Goal: Entertainment & Leisure: Consume media (video, audio)

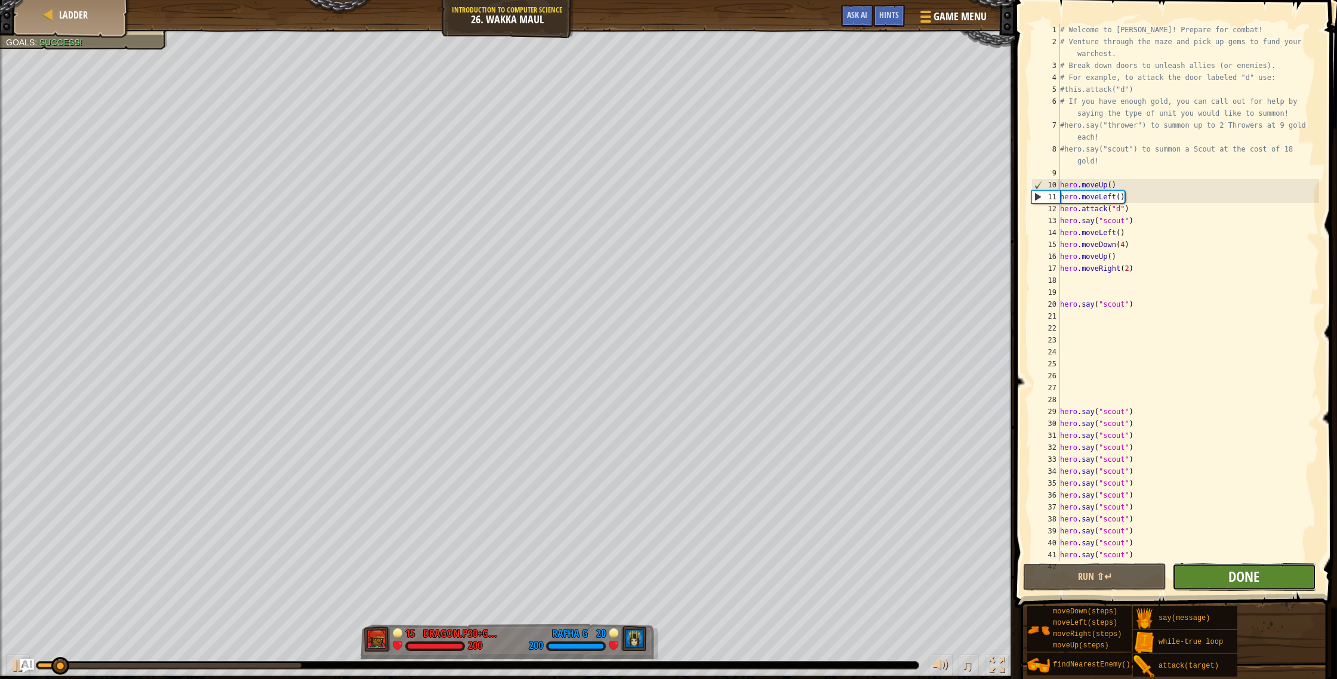
click at [1241, 584] on span "Done" at bounding box center [1243, 576] width 31 height 19
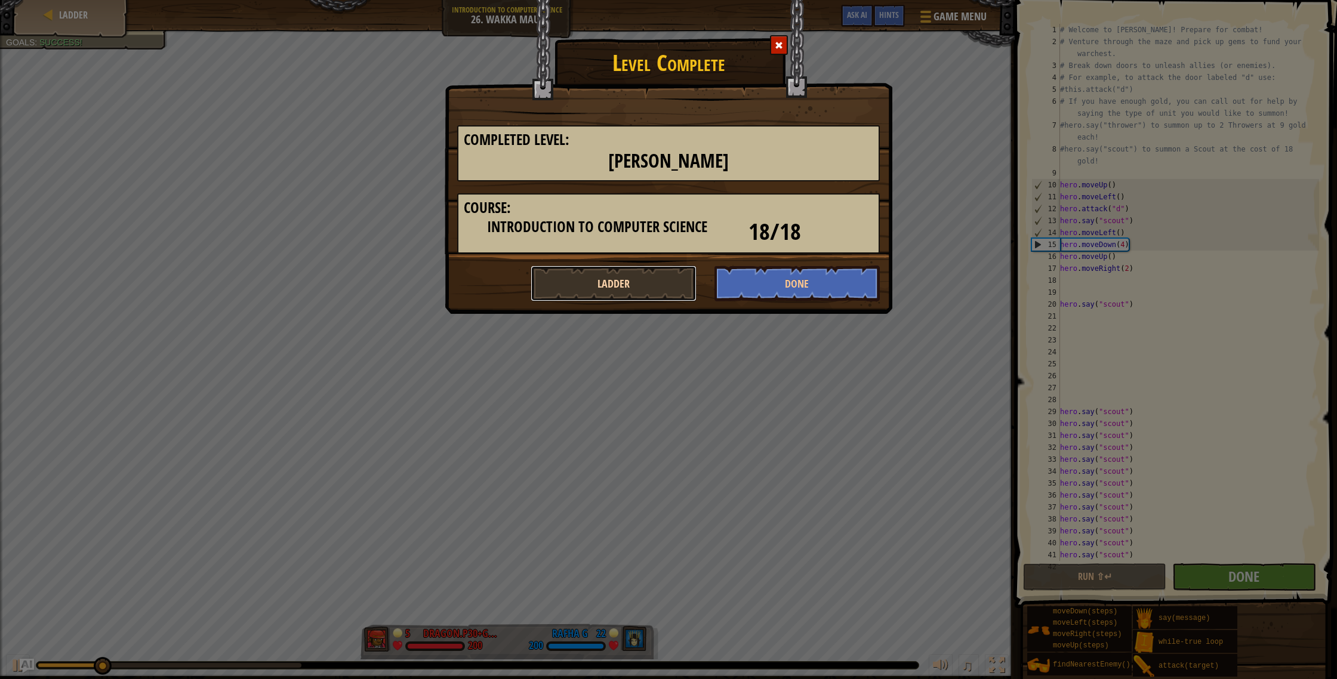
click at [680, 282] on button "Ladder" at bounding box center [613, 284] width 166 height 36
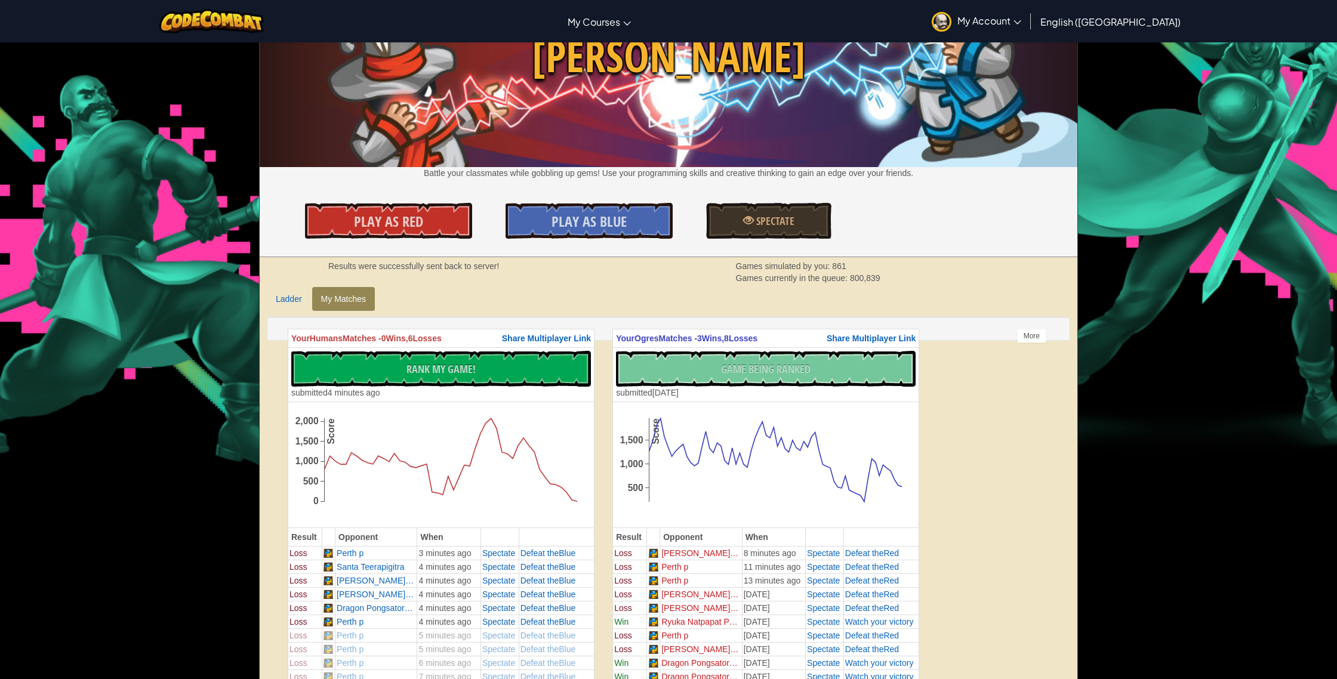
scroll to position [40, 0]
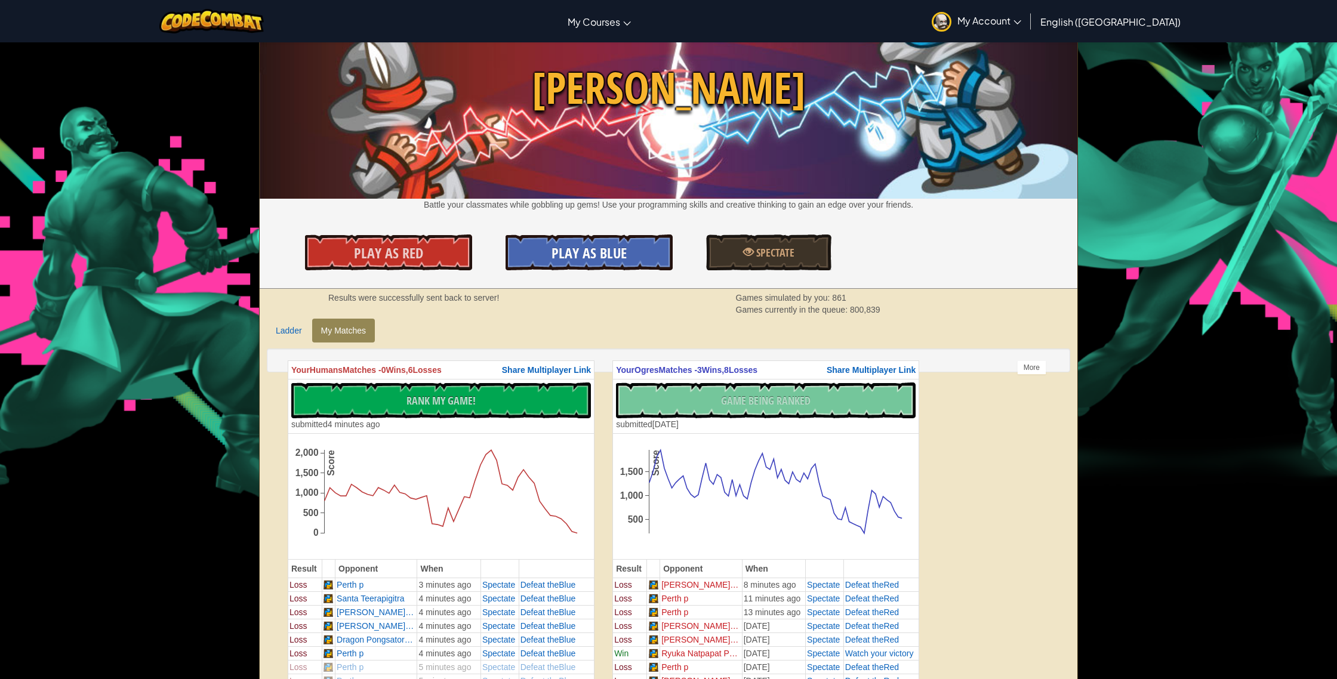
click at [536, 251] on link "Play As Blue" at bounding box center [588, 253] width 167 height 36
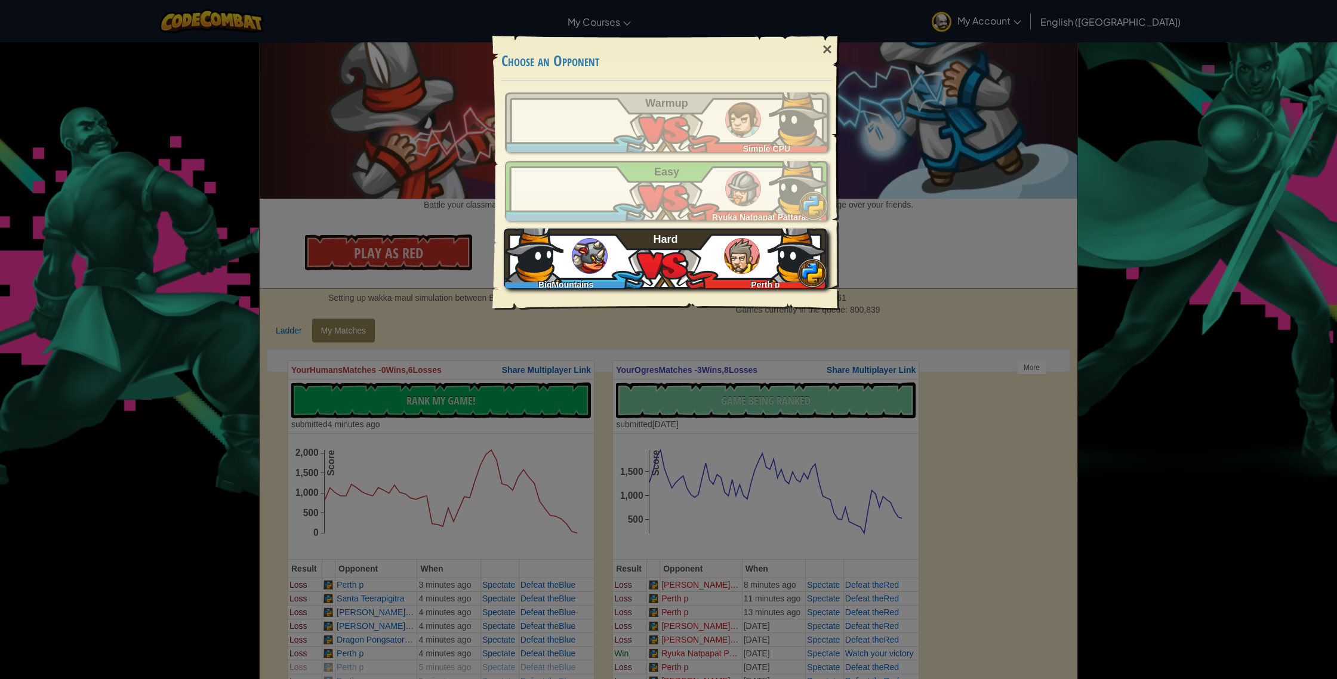
click at [663, 251] on div "BigMountains Perth p Hard" at bounding box center [665, 259] width 323 height 60
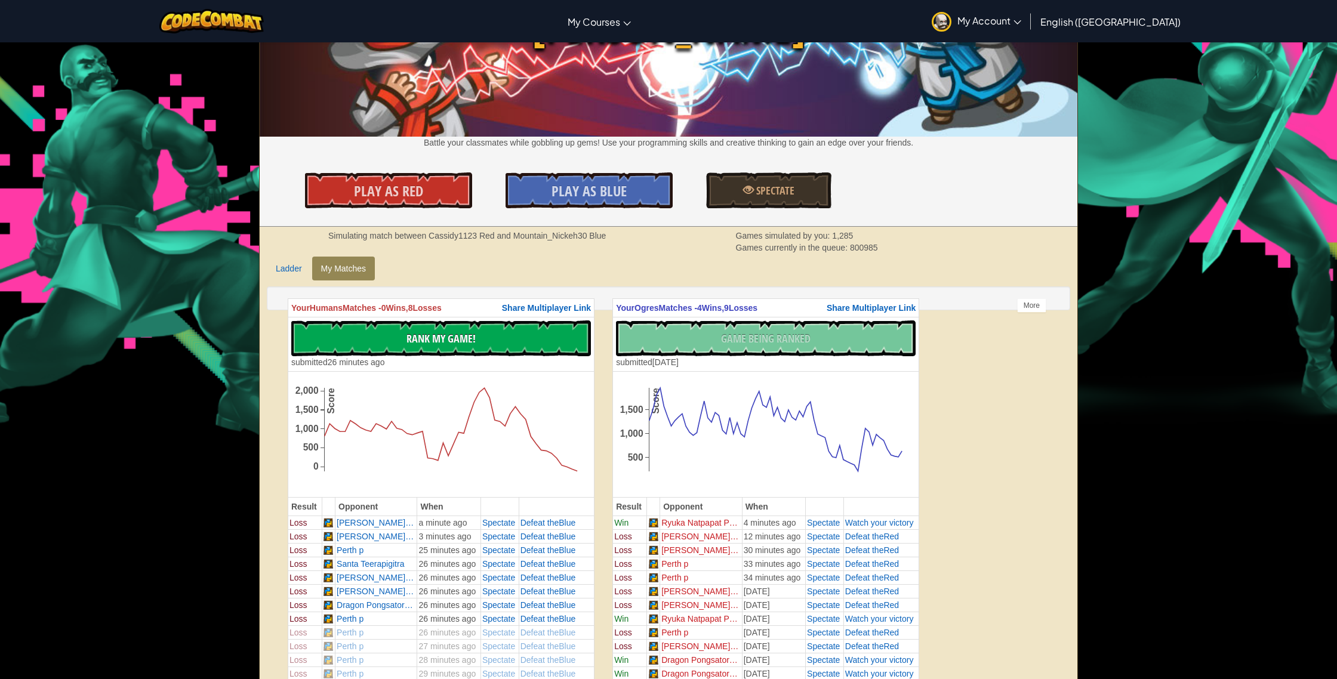
scroll to position [107, 0]
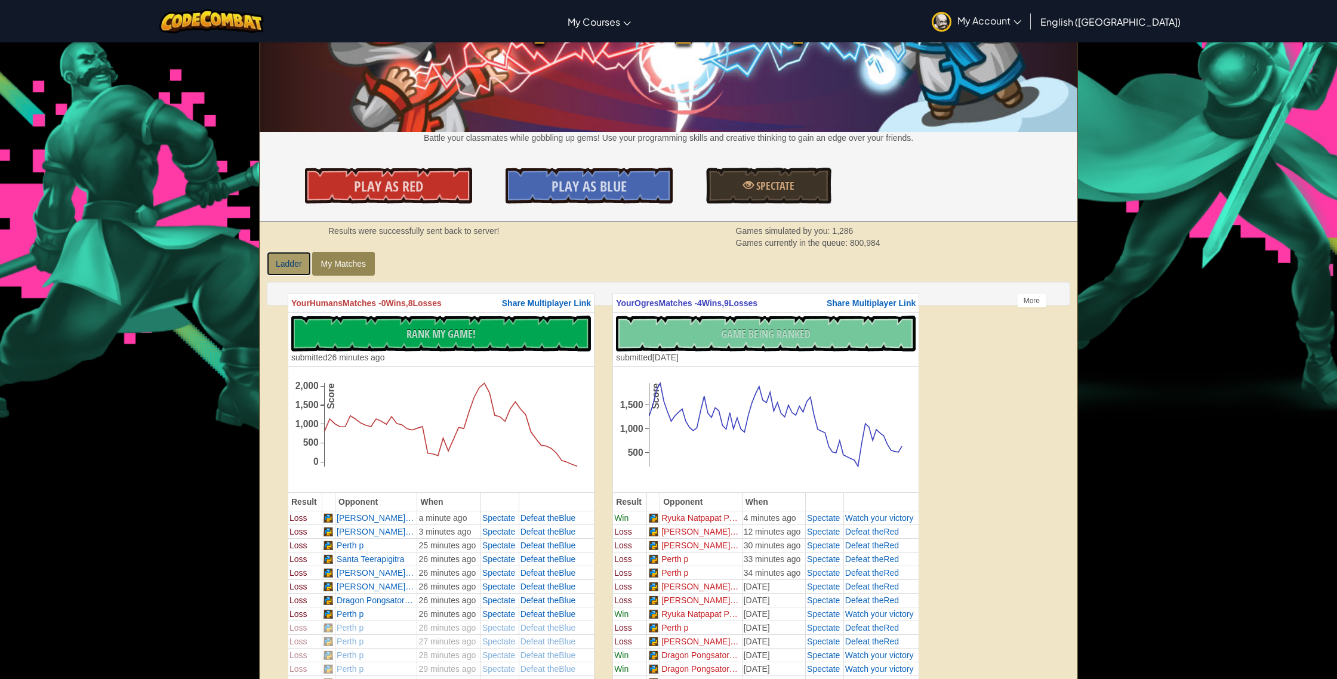
click at [279, 274] on link "Ladder" at bounding box center [289, 264] width 44 height 24
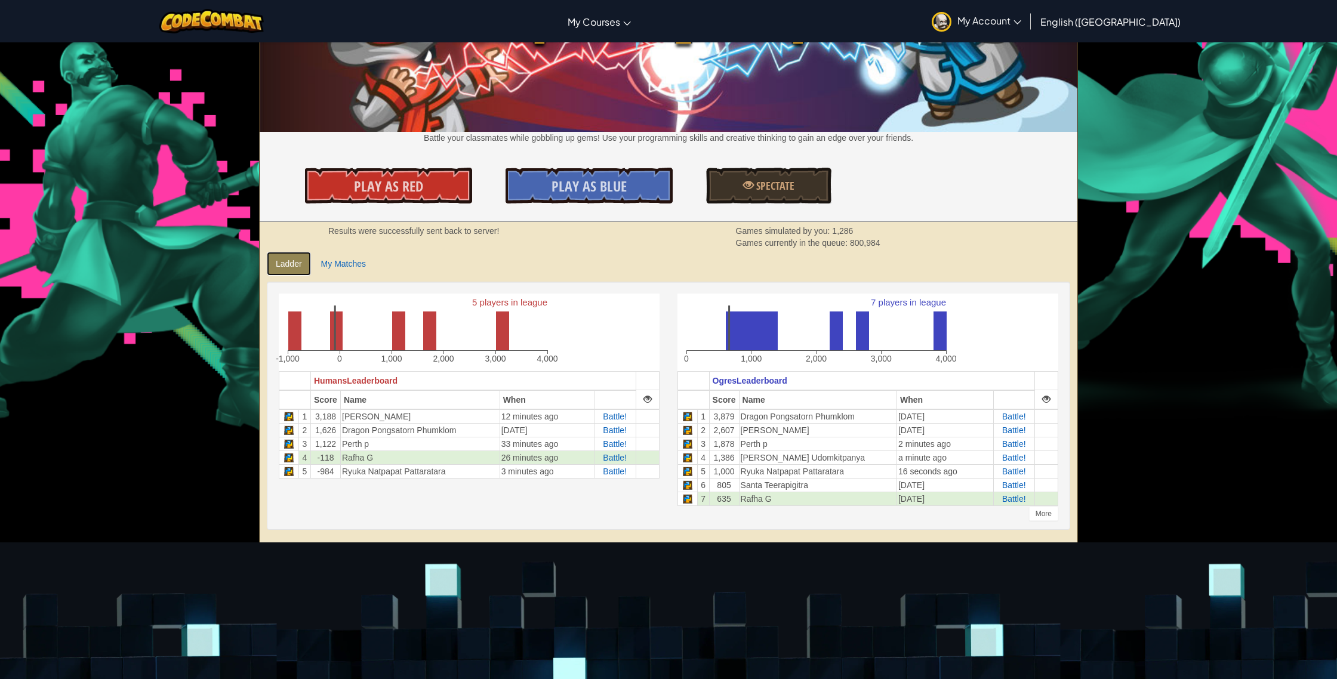
scroll to position [107, 0]
drag, startPoint x: 945, startPoint y: 500, endPoint x: 903, endPoint y: 494, distance: 42.8
click at [903, 494] on td "[DATE]" at bounding box center [944, 498] width 97 height 14
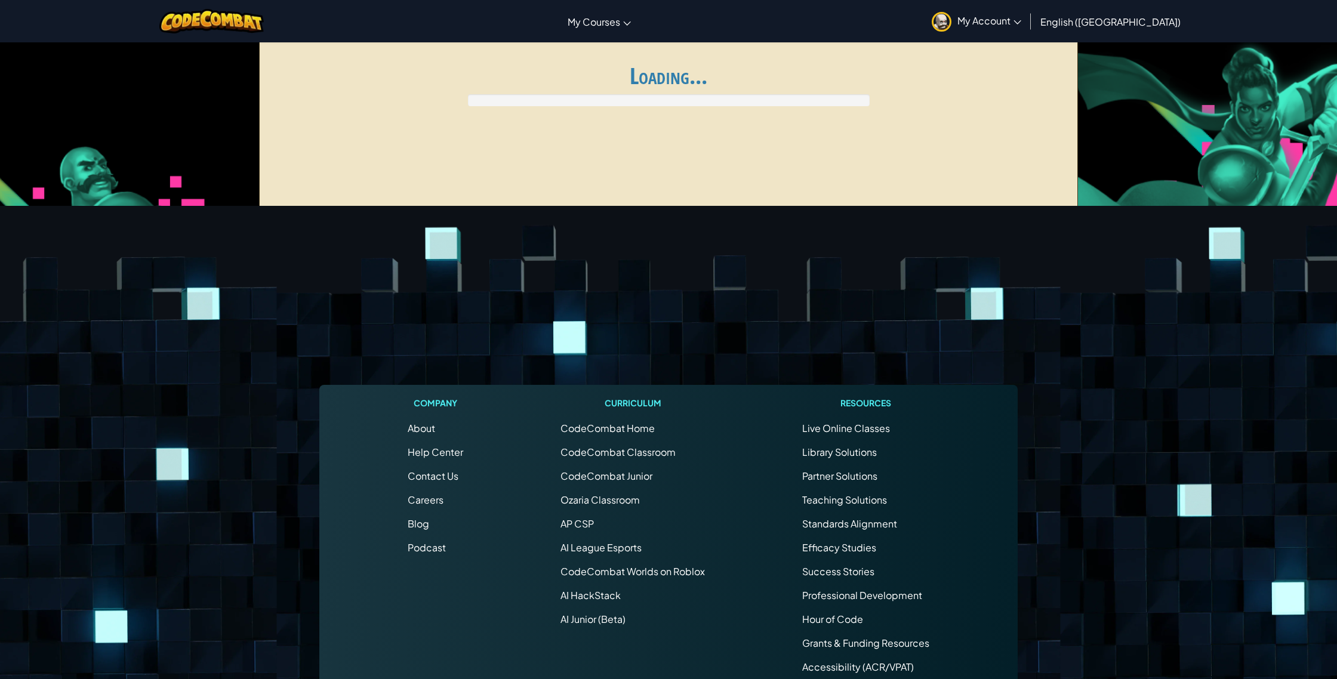
scroll to position [107, 0]
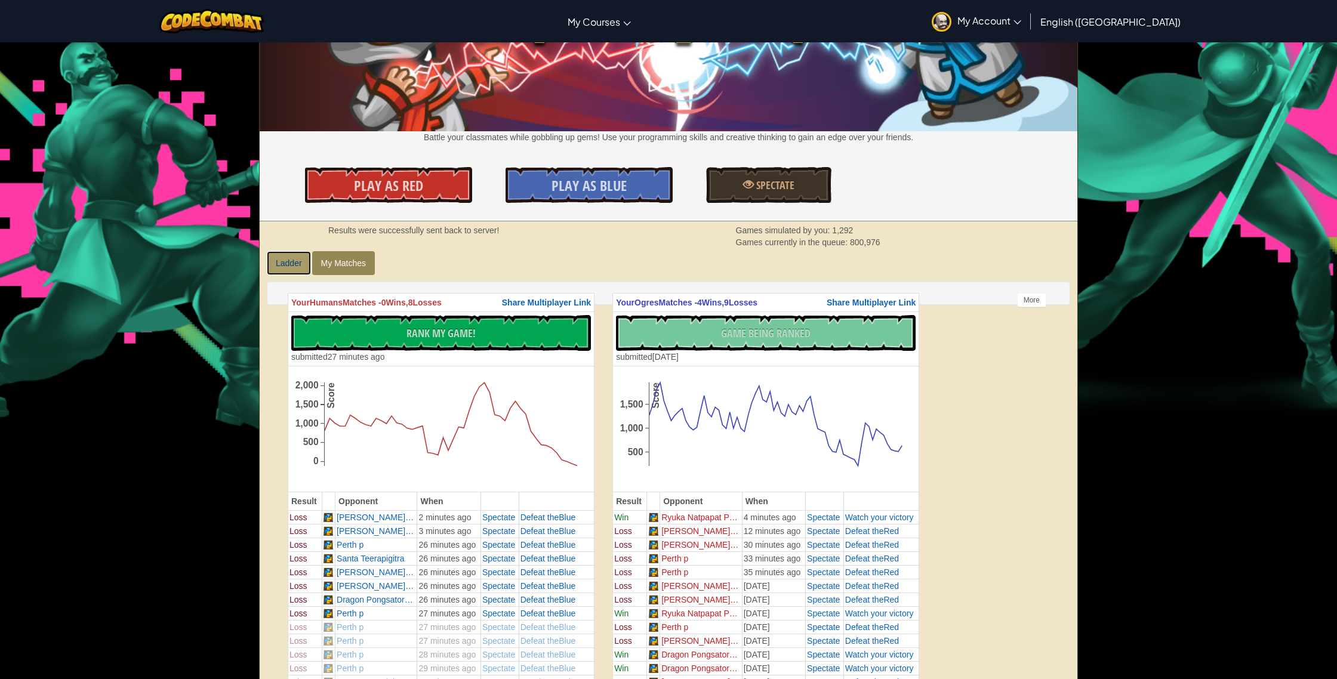
click at [277, 268] on link "Ladder" at bounding box center [289, 263] width 44 height 24
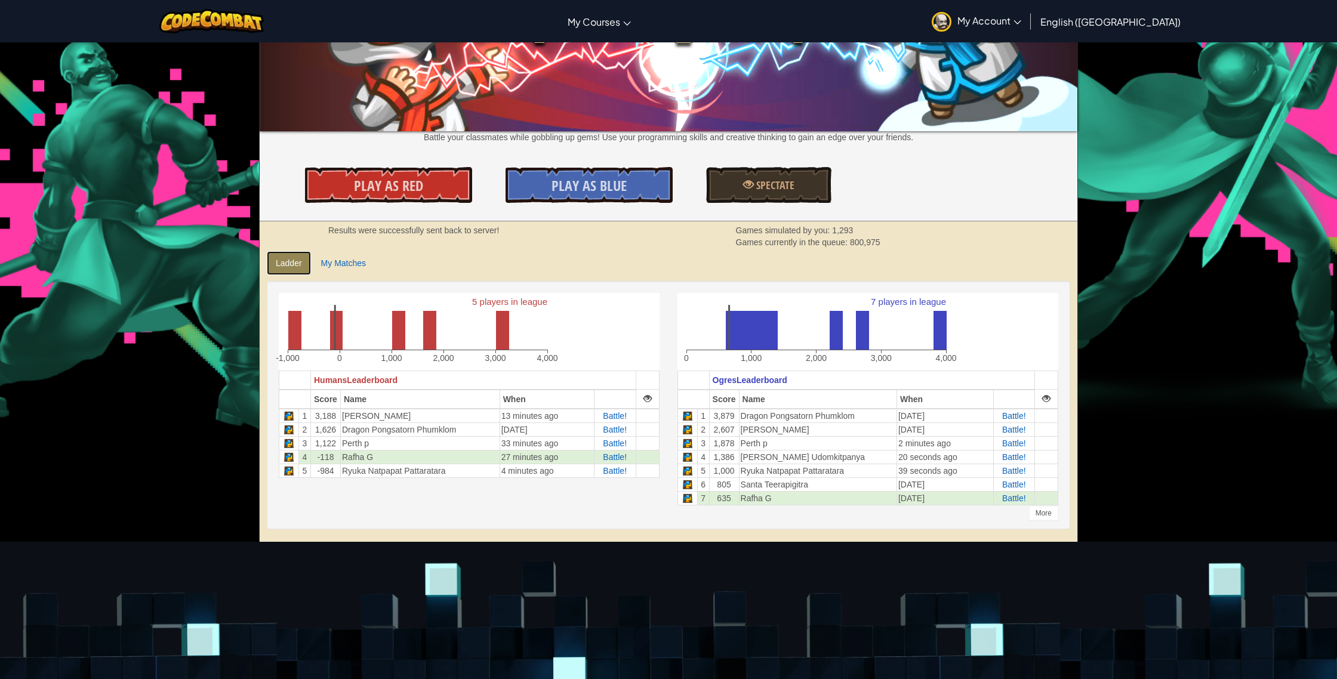
scroll to position [115, 0]
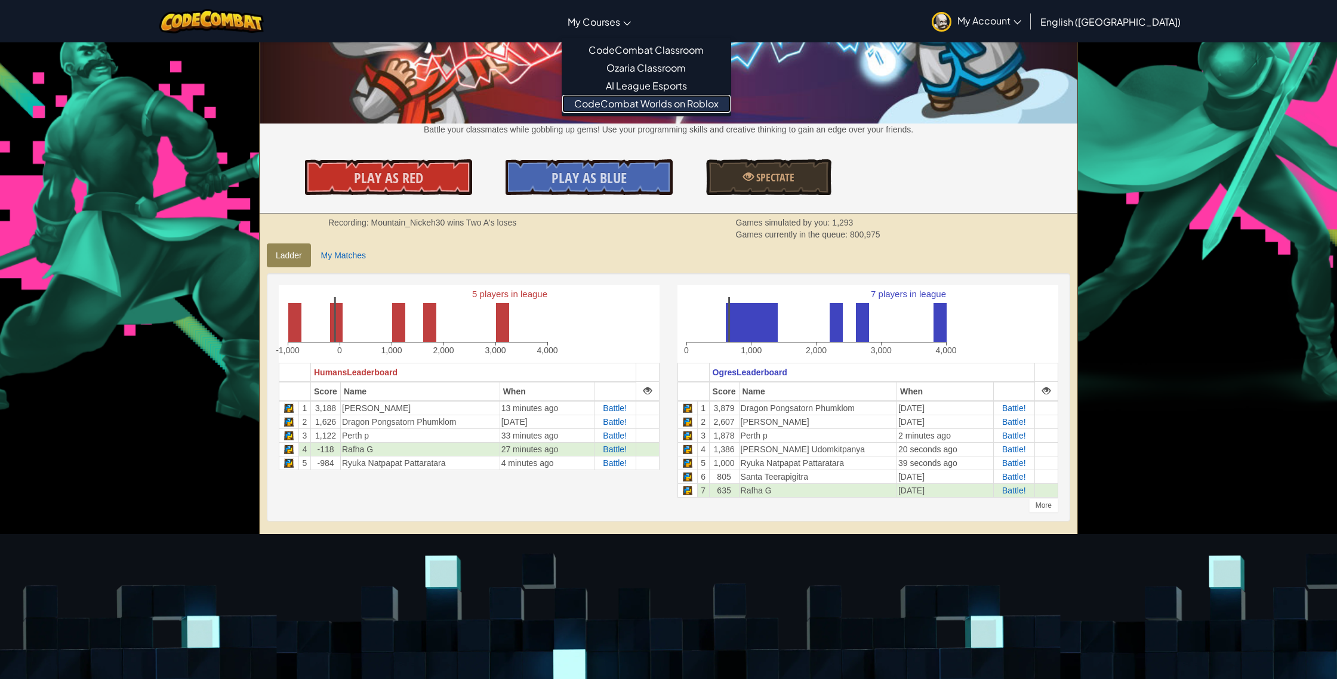
click at [670, 100] on link "CodeCombat Worlds on Roblox" at bounding box center [646, 104] width 168 height 18
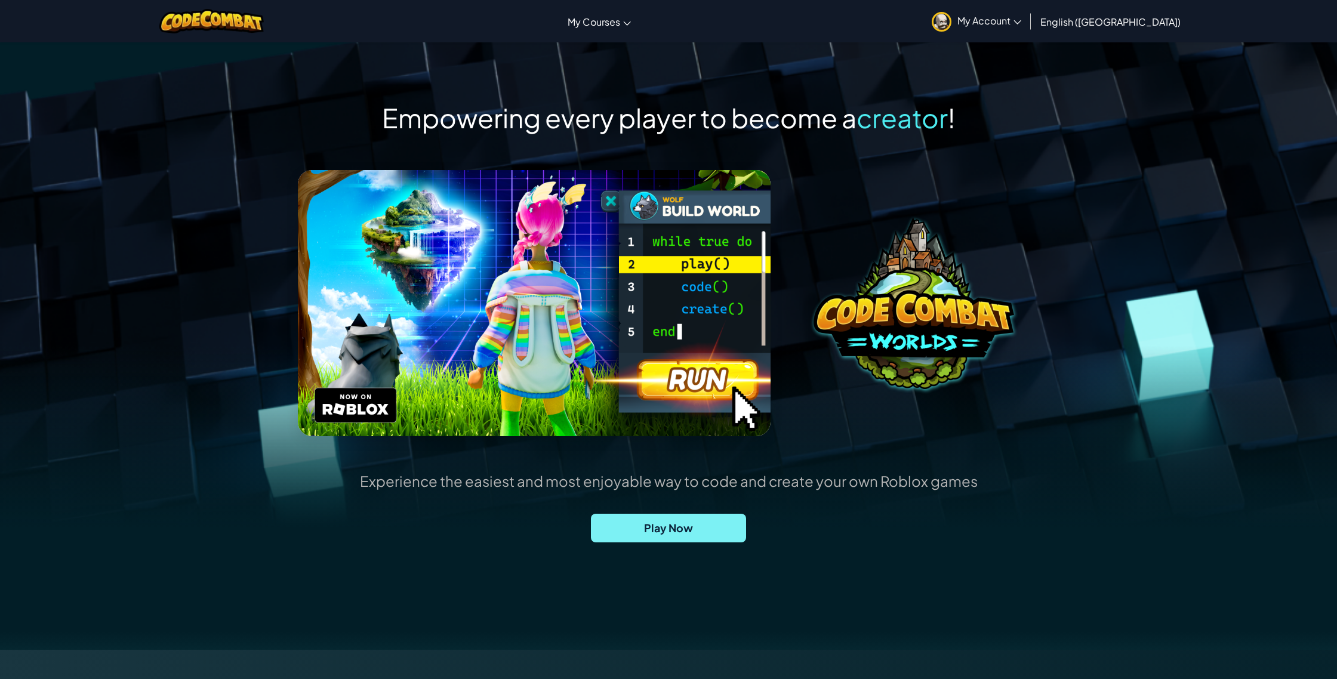
click at [684, 526] on span "Play Now" at bounding box center [668, 528] width 155 height 29
